Goal: Task Accomplishment & Management: Complete application form

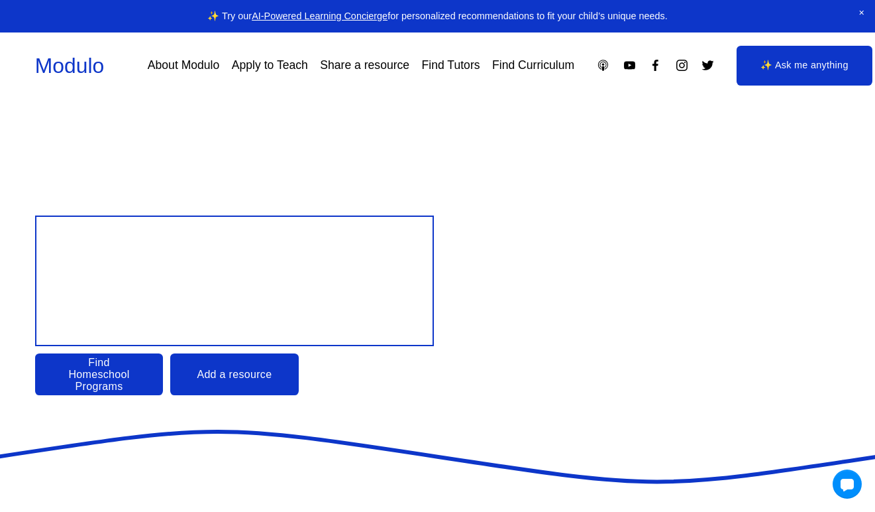
click at [459, 71] on link "Find Tutors" at bounding box center [451, 65] width 58 height 23
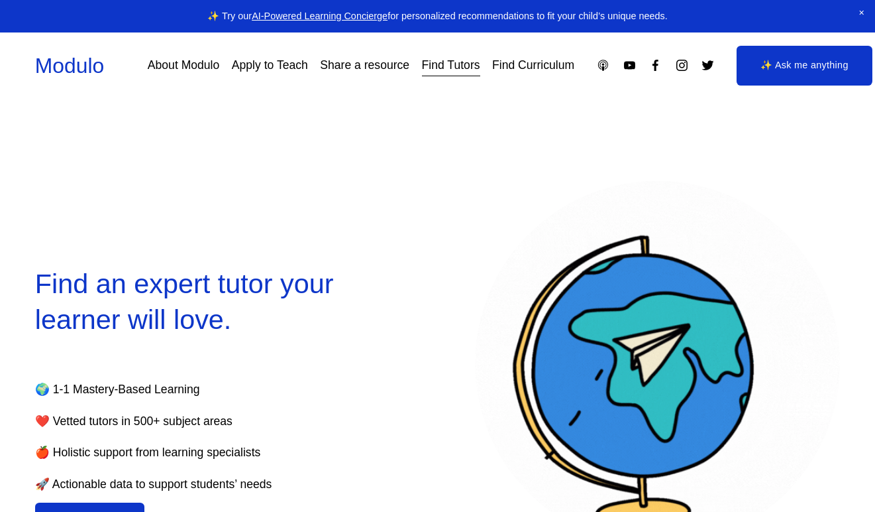
select select "**"
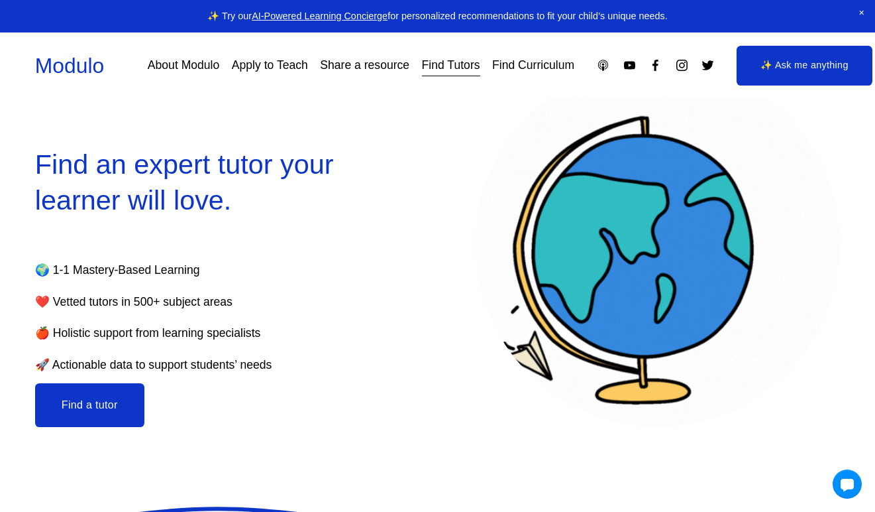
scroll to position [135, 0]
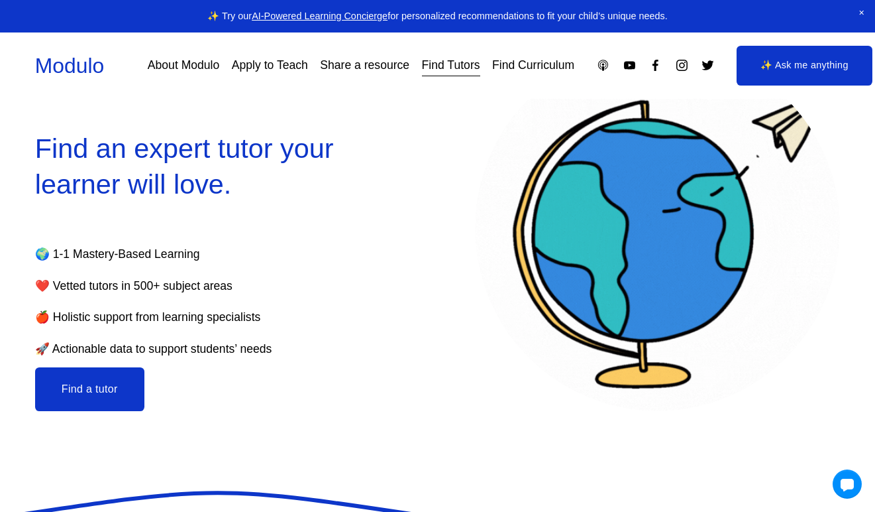
click at [85, 379] on button "Find a tutor" at bounding box center [89, 389] width 109 height 44
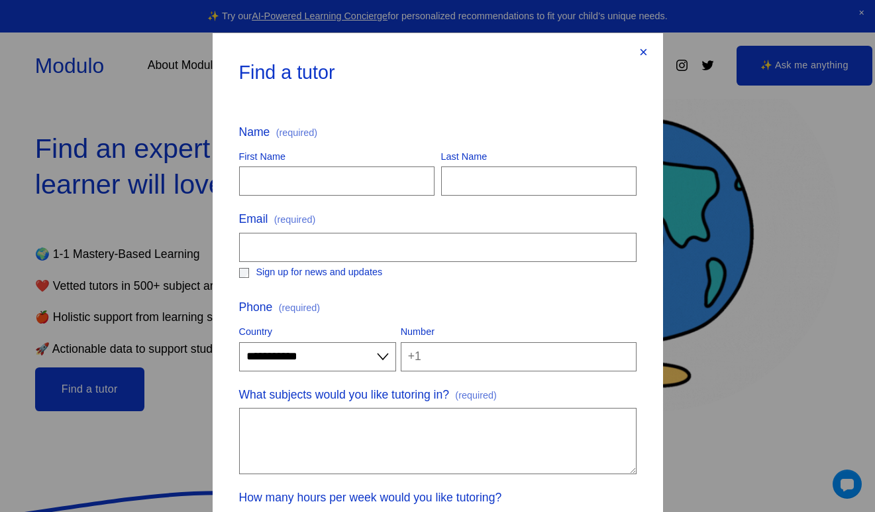
click at [646, 52] on div "×" at bounding box center [644, 52] width 15 height 15
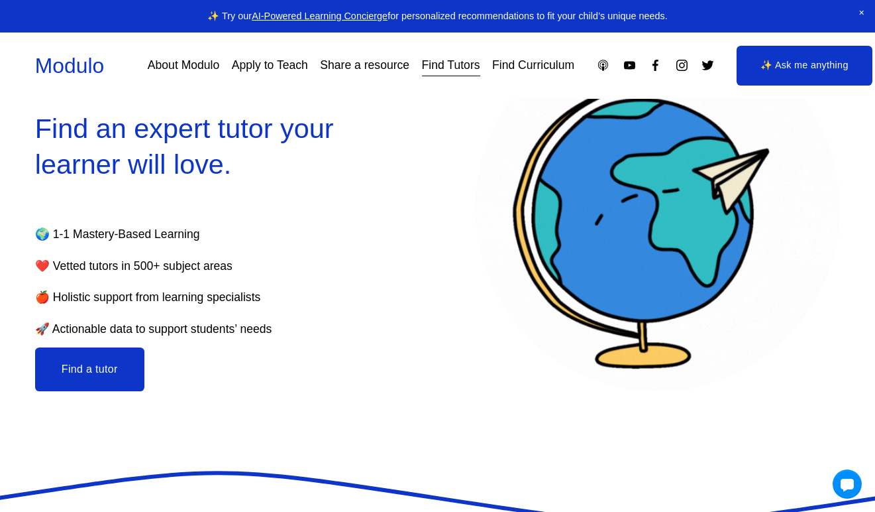
scroll to position [153, 0]
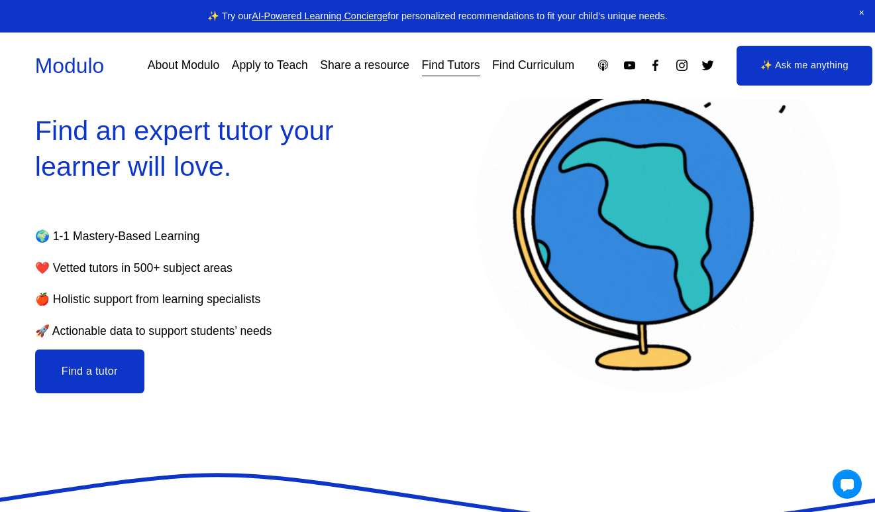
click at [274, 69] on link "Apply to Teach" at bounding box center [270, 65] width 76 height 23
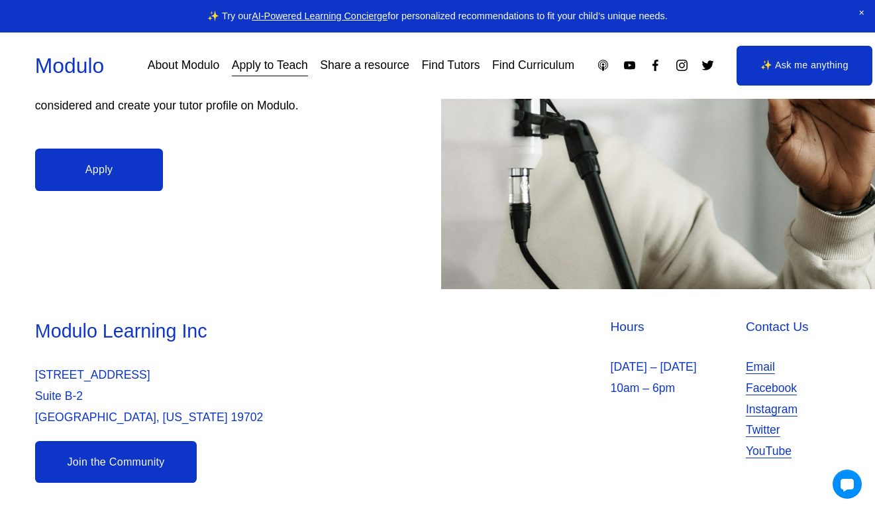
scroll to position [359, 0]
click at [103, 174] on link "Apply" at bounding box center [99, 169] width 128 height 42
